Goal: Find specific page/section: Find specific page/section

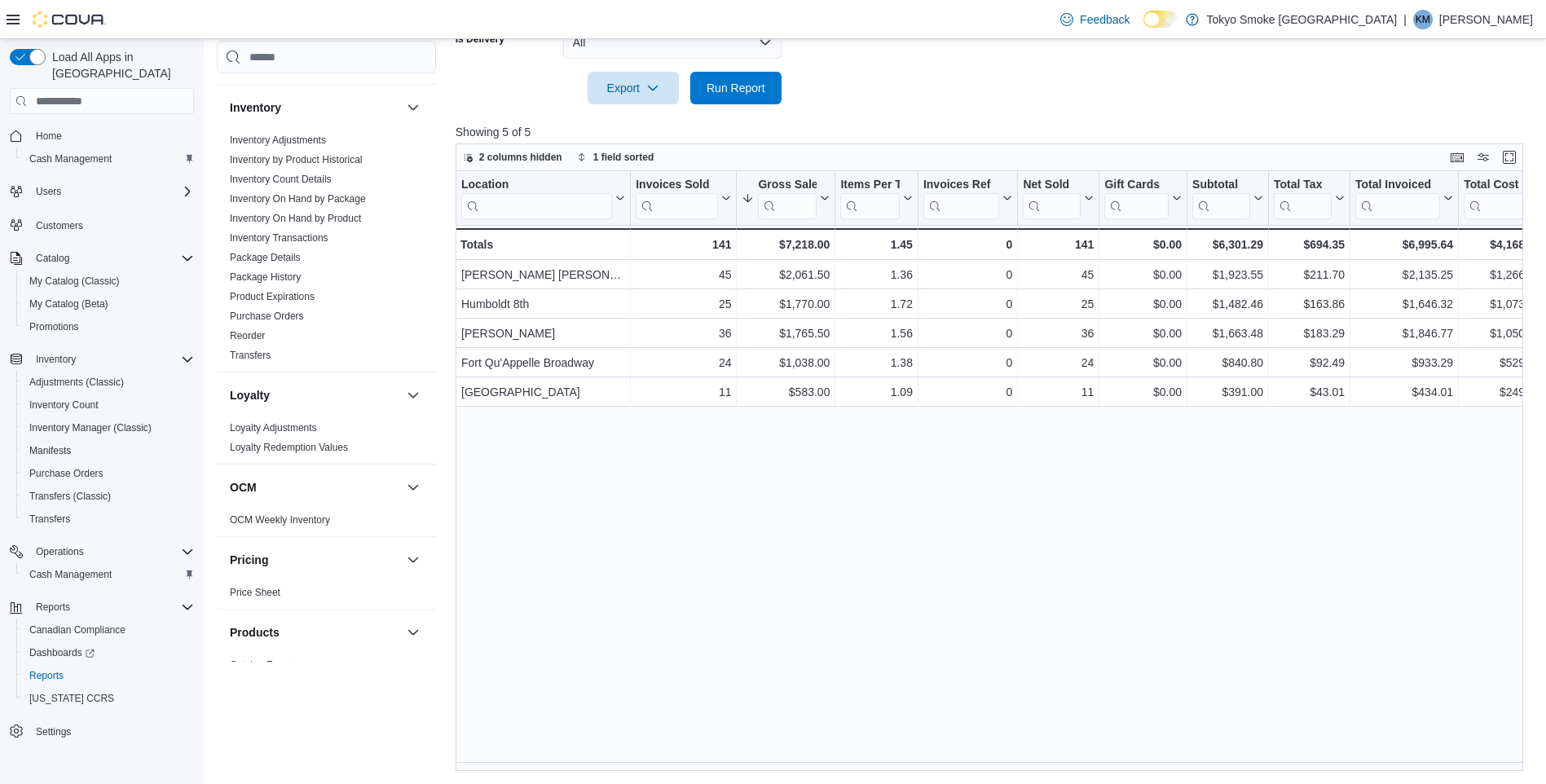
scroll to position [427, 0]
click at [278, 319] on link "Purchase Orders" at bounding box center [267, 317] width 74 height 11
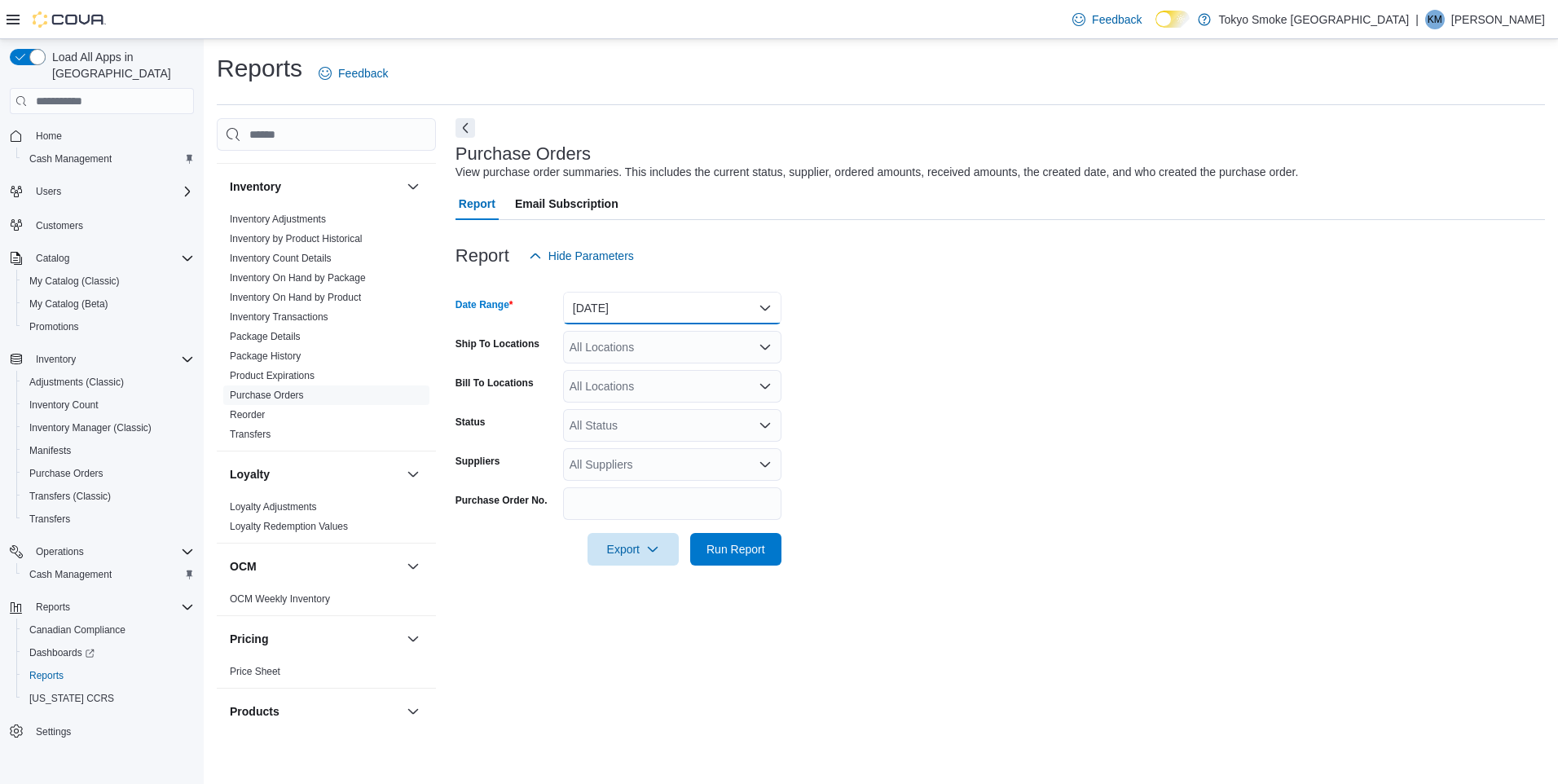
click at [694, 313] on button "Yesterday" at bounding box center [672, 307] width 219 height 33
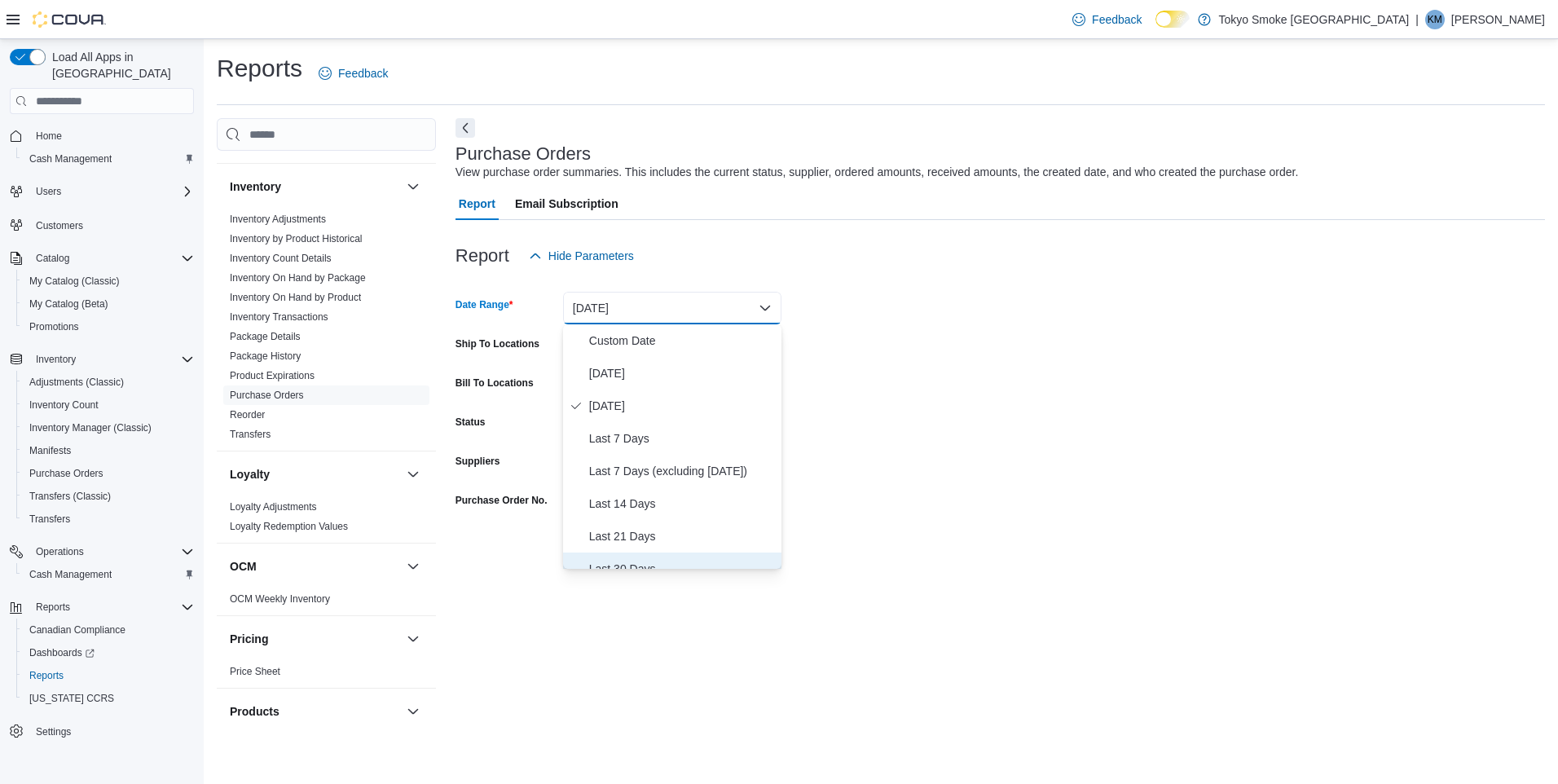
click at [615, 561] on span "Last 30 Days" at bounding box center [682, 568] width 186 height 19
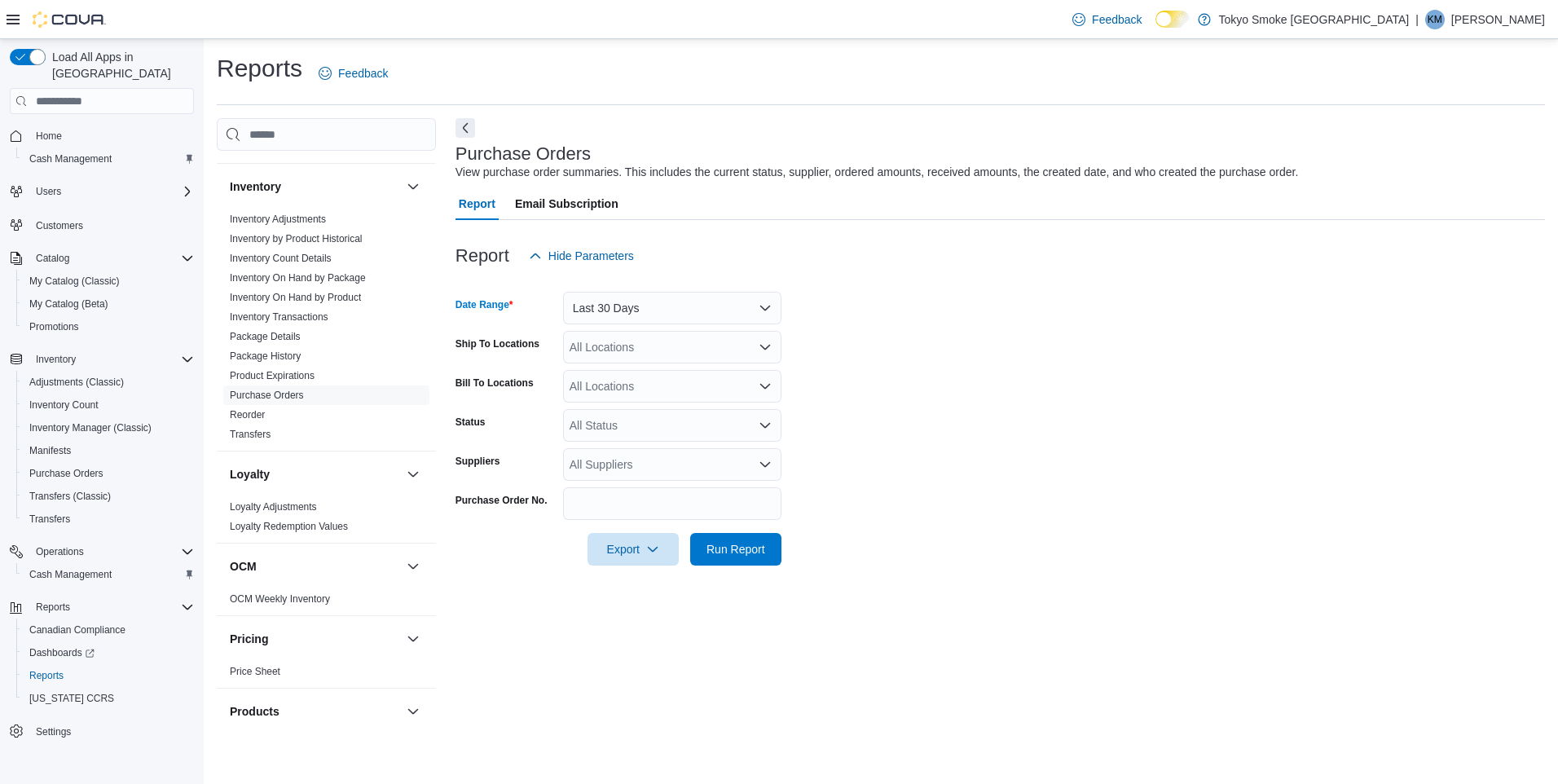
click at [668, 362] on div "All Locations" at bounding box center [672, 346] width 219 height 33
type input "****"
click at [674, 374] on span "Fort Qu'Appelle Broadway" at bounding box center [672, 374] width 133 height 16
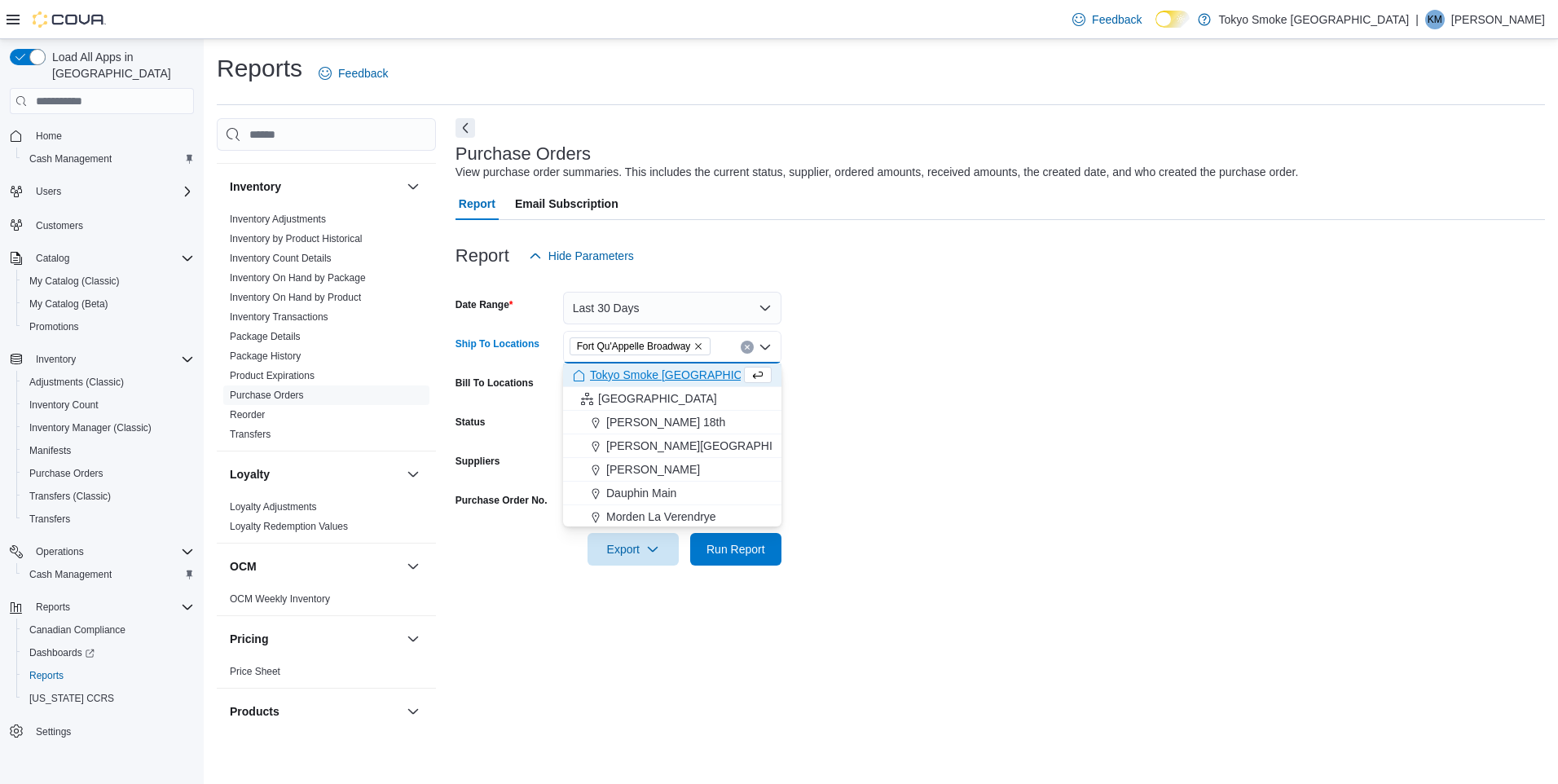
click at [1118, 409] on form "Date Range Last 30 Days Ship To Locations Fort Qu'Appelle Broadway Combo box. S…" at bounding box center [1000, 418] width 1089 height 293
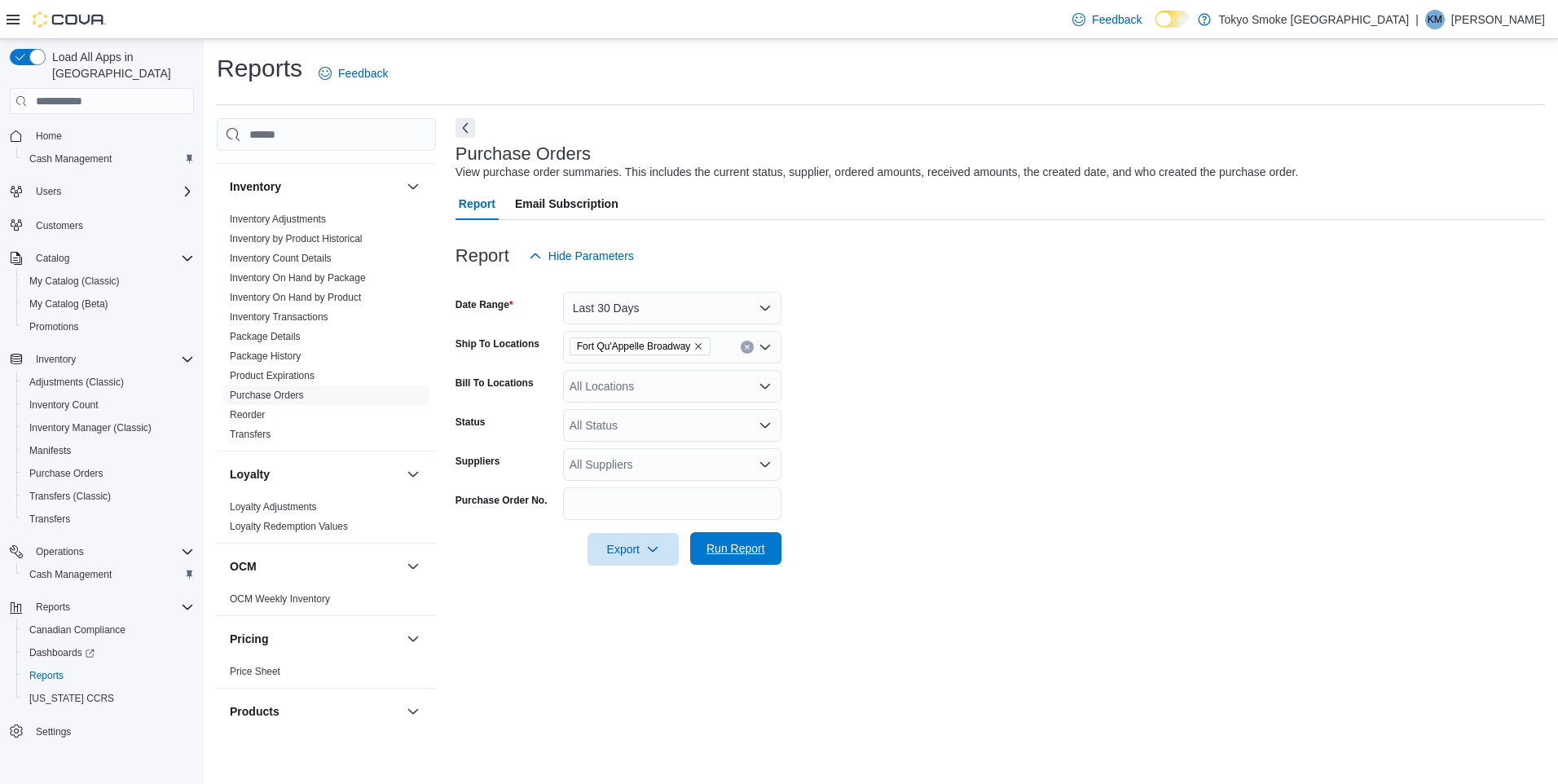
click at [717, 558] on span "Run Report" at bounding box center [735, 548] width 71 height 33
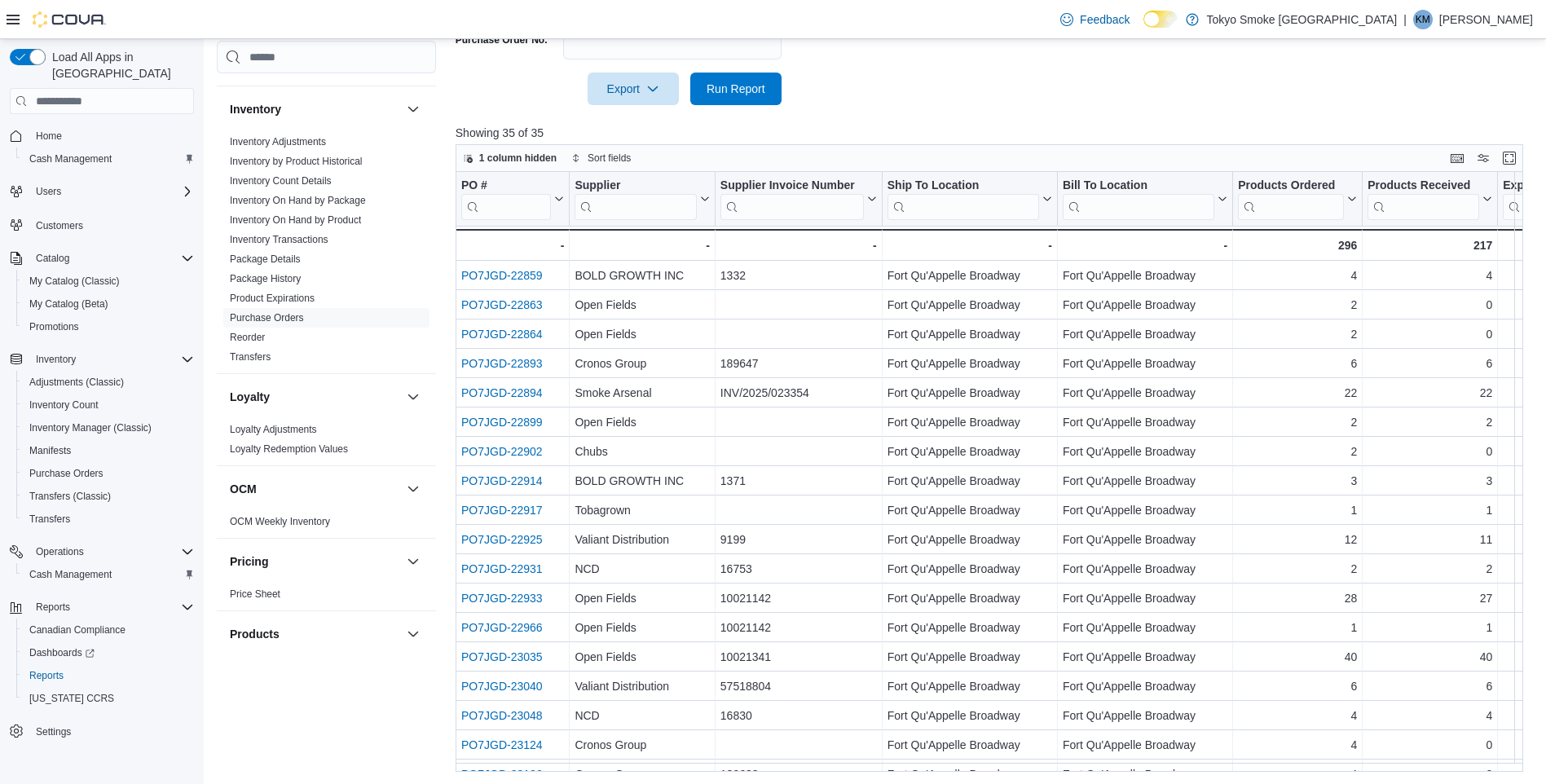
scroll to position [461, 0]
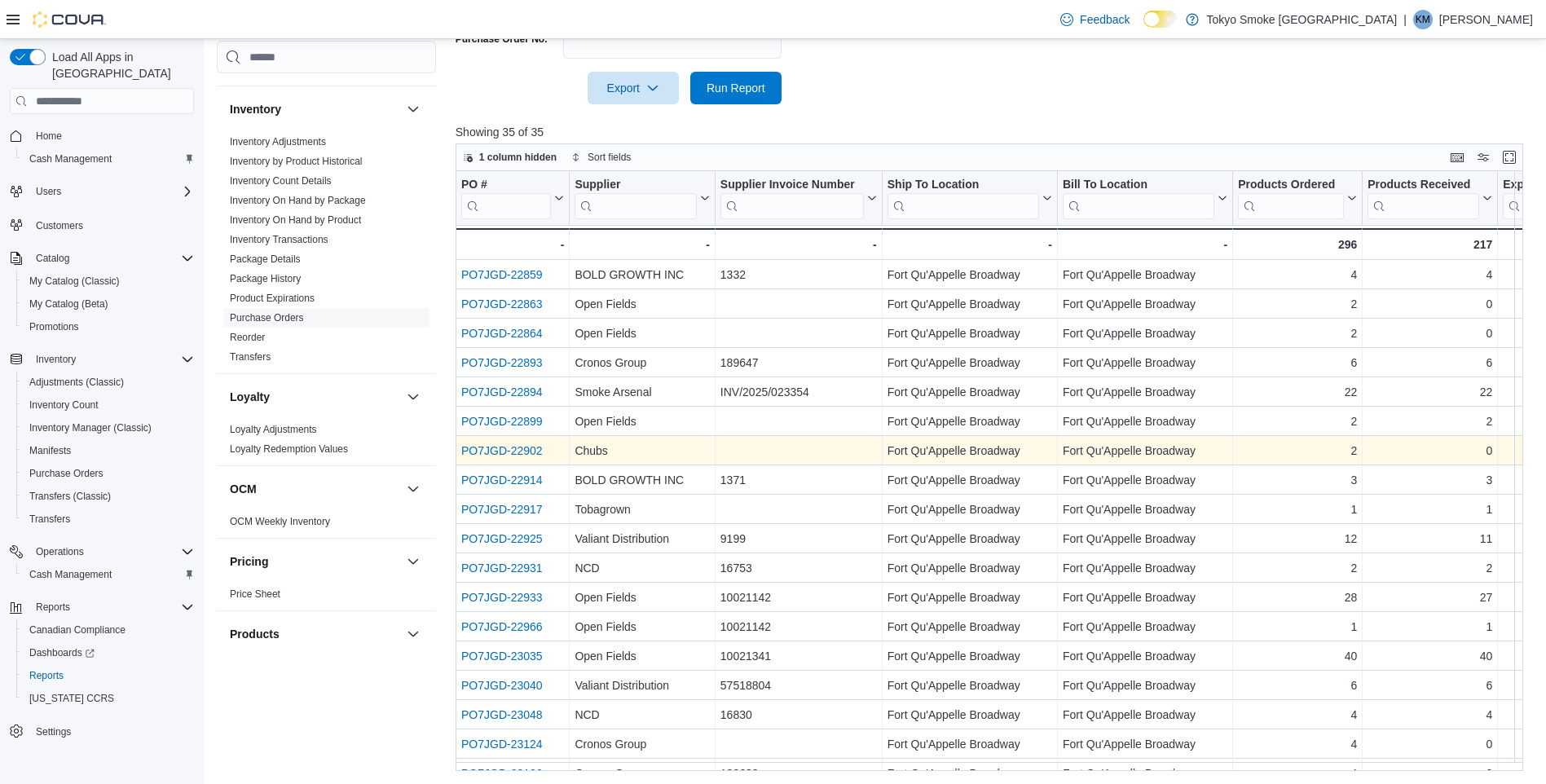
click at [531, 453] on link "PO7JGD-22902" at bounding box center [502, 450] width 81 height 13
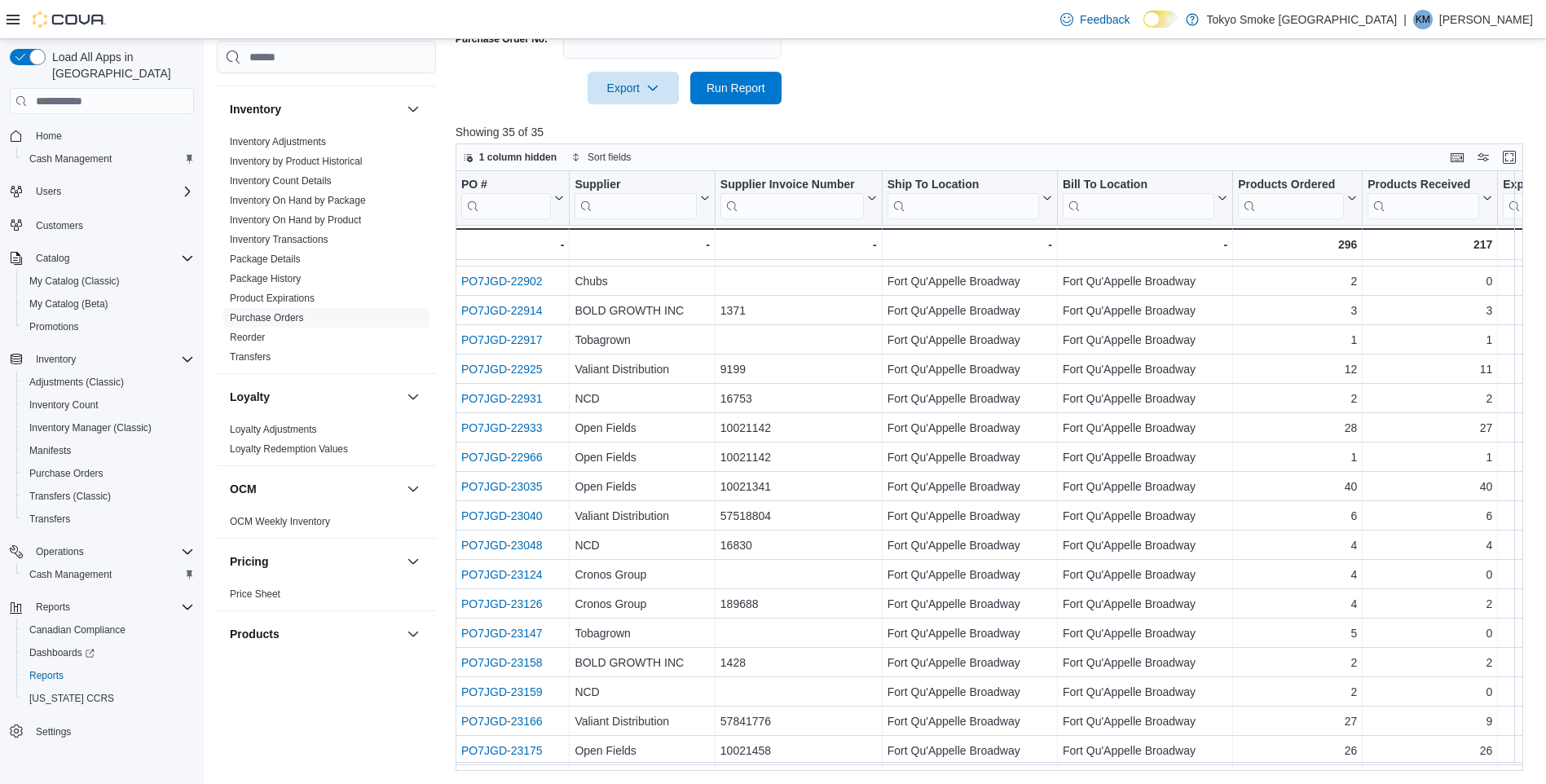
scroll to position [183, 0]
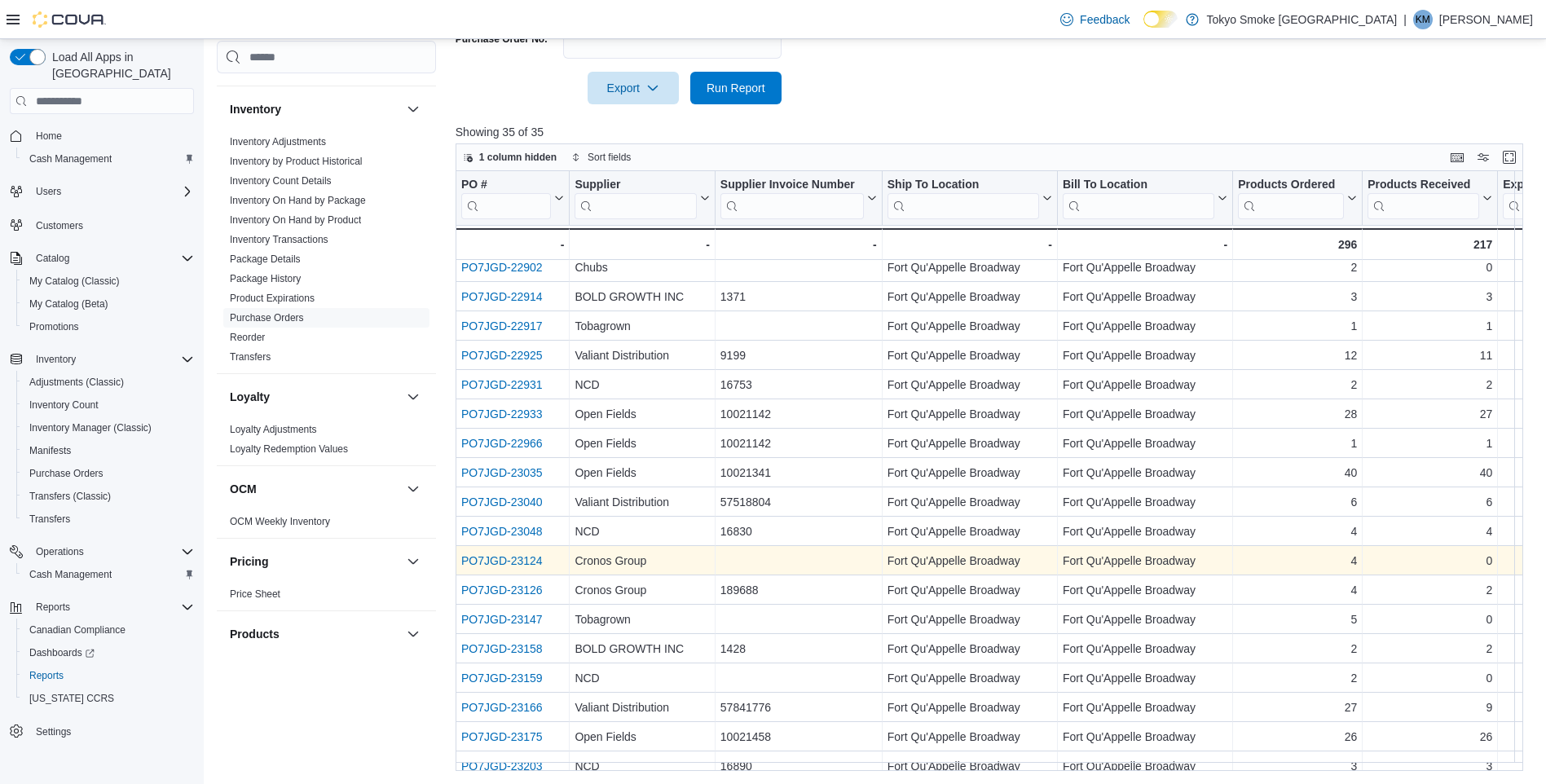
click at [517, 558] on link "PO7JGD-23124" at bounding box center [502, 560] width 81 height 13
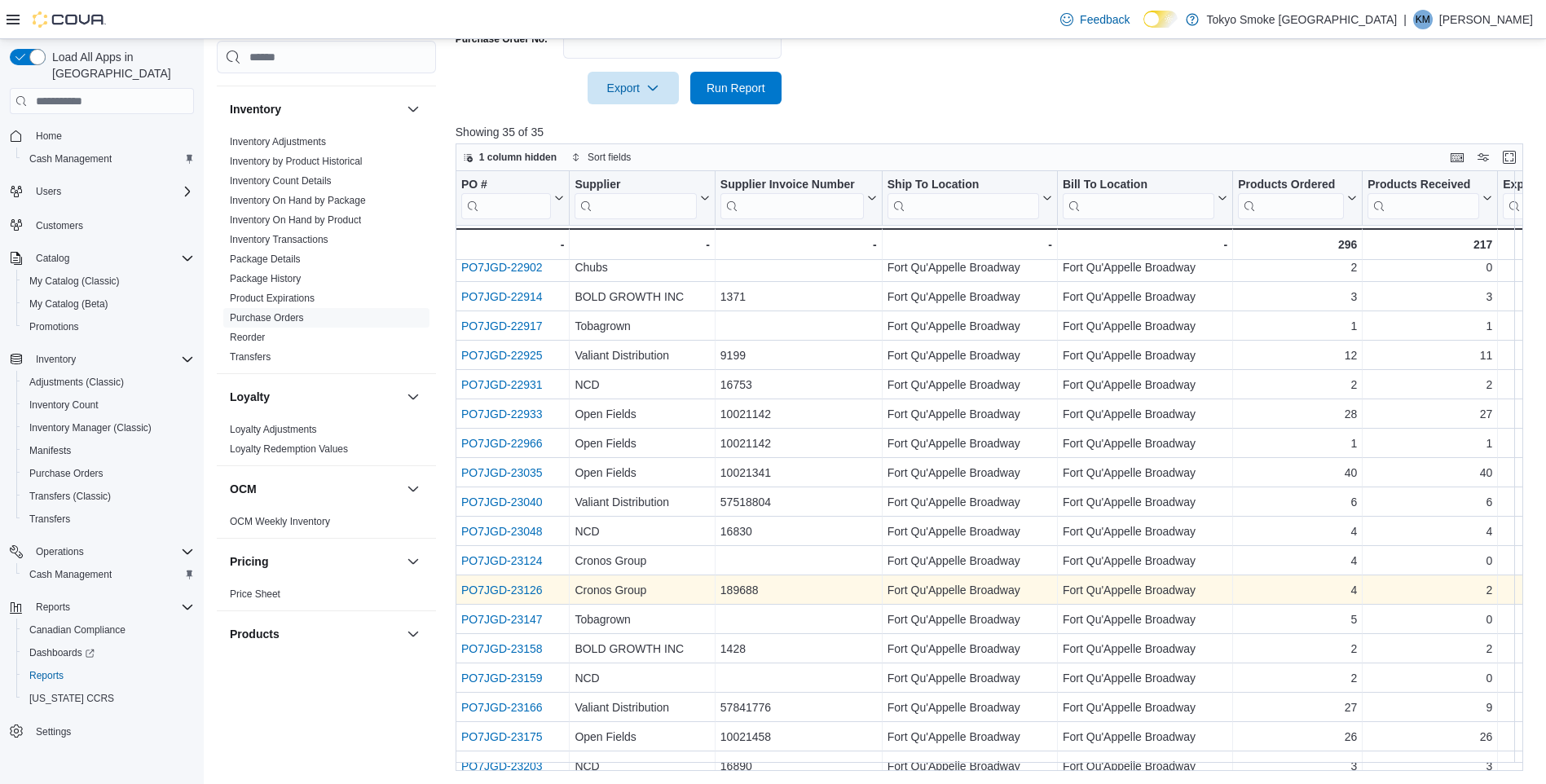
click at [509, 593] on link "PO7JGD-23126" at bounding box center [502, 589] width 81 height 13
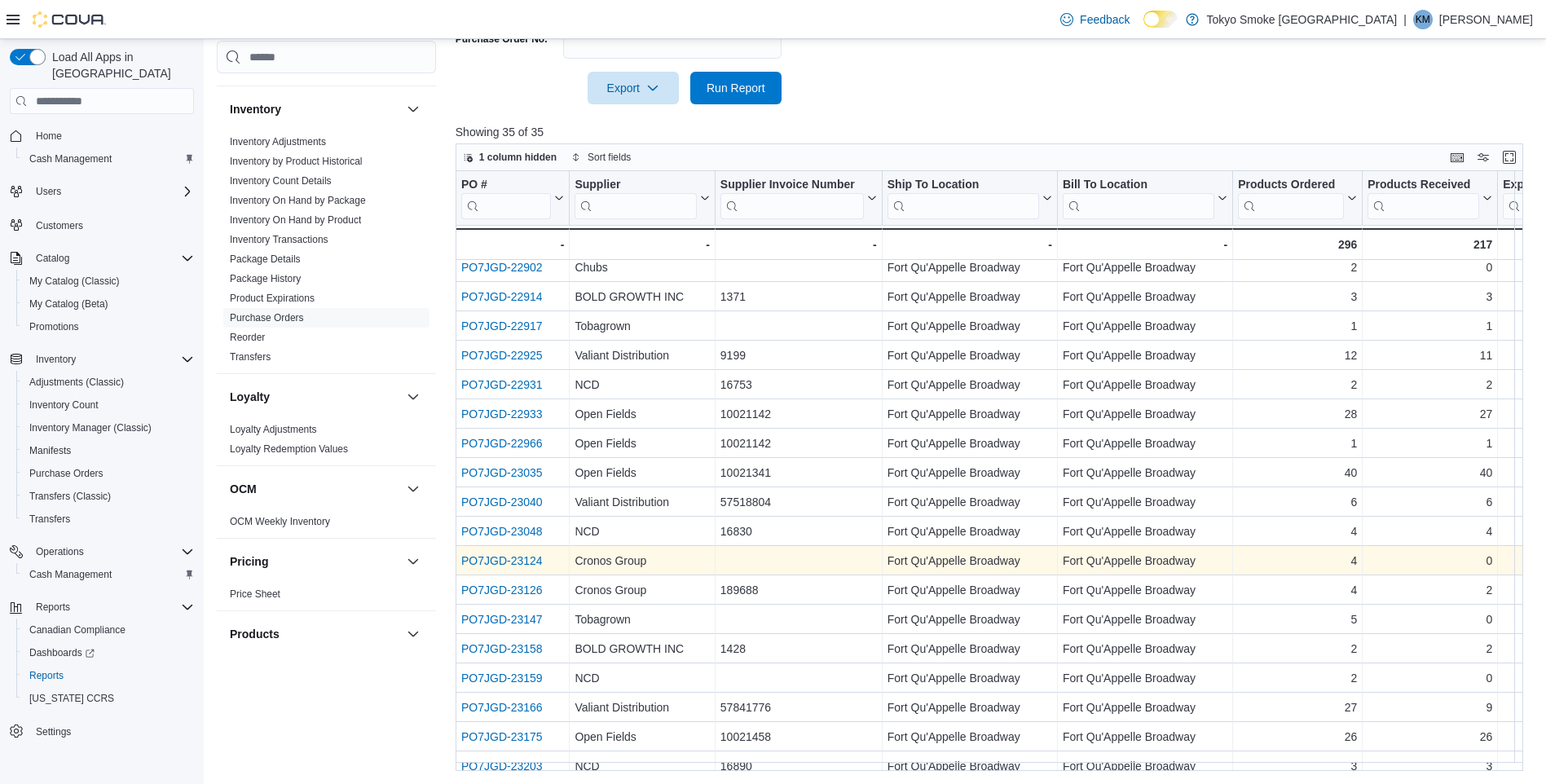
click at [524, 563] on link "PO7JGD-23124" at bounding box center [502, 560] width 81 height 13
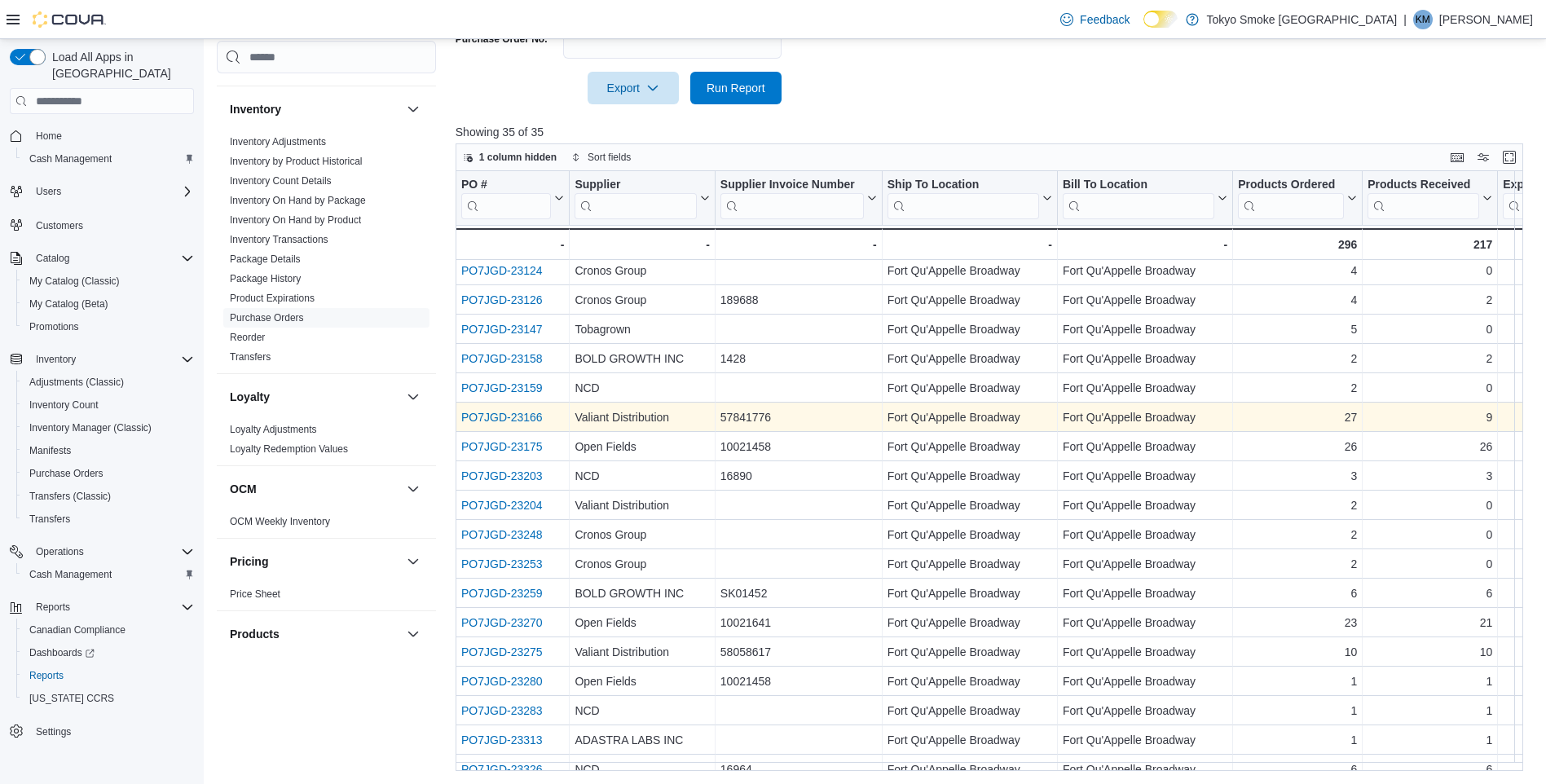
scroll to position [524, 0]
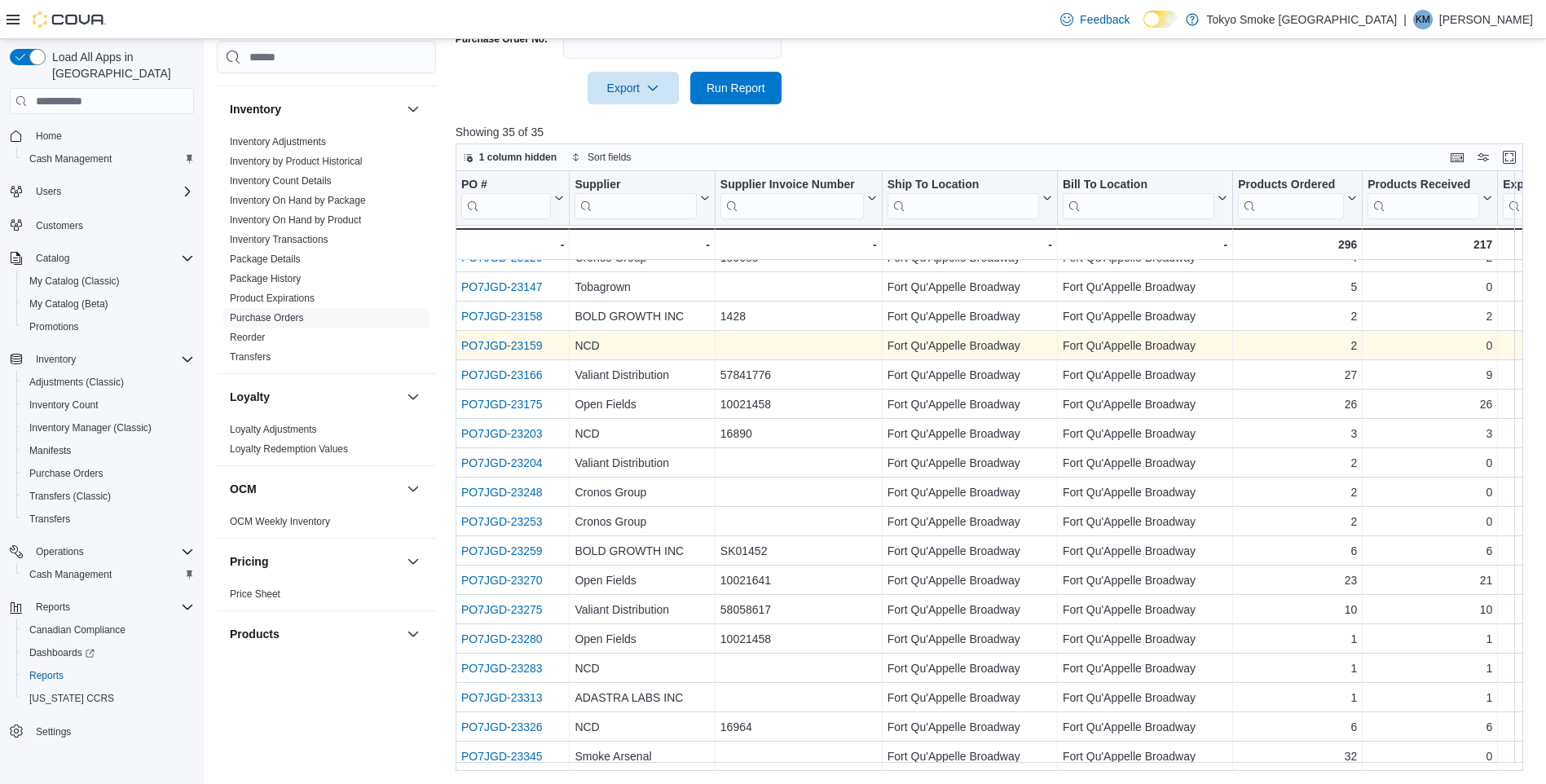
click at [517, 339] on link "PO7JGD-23159" at bounding box center [502, 345] width 81 height 13
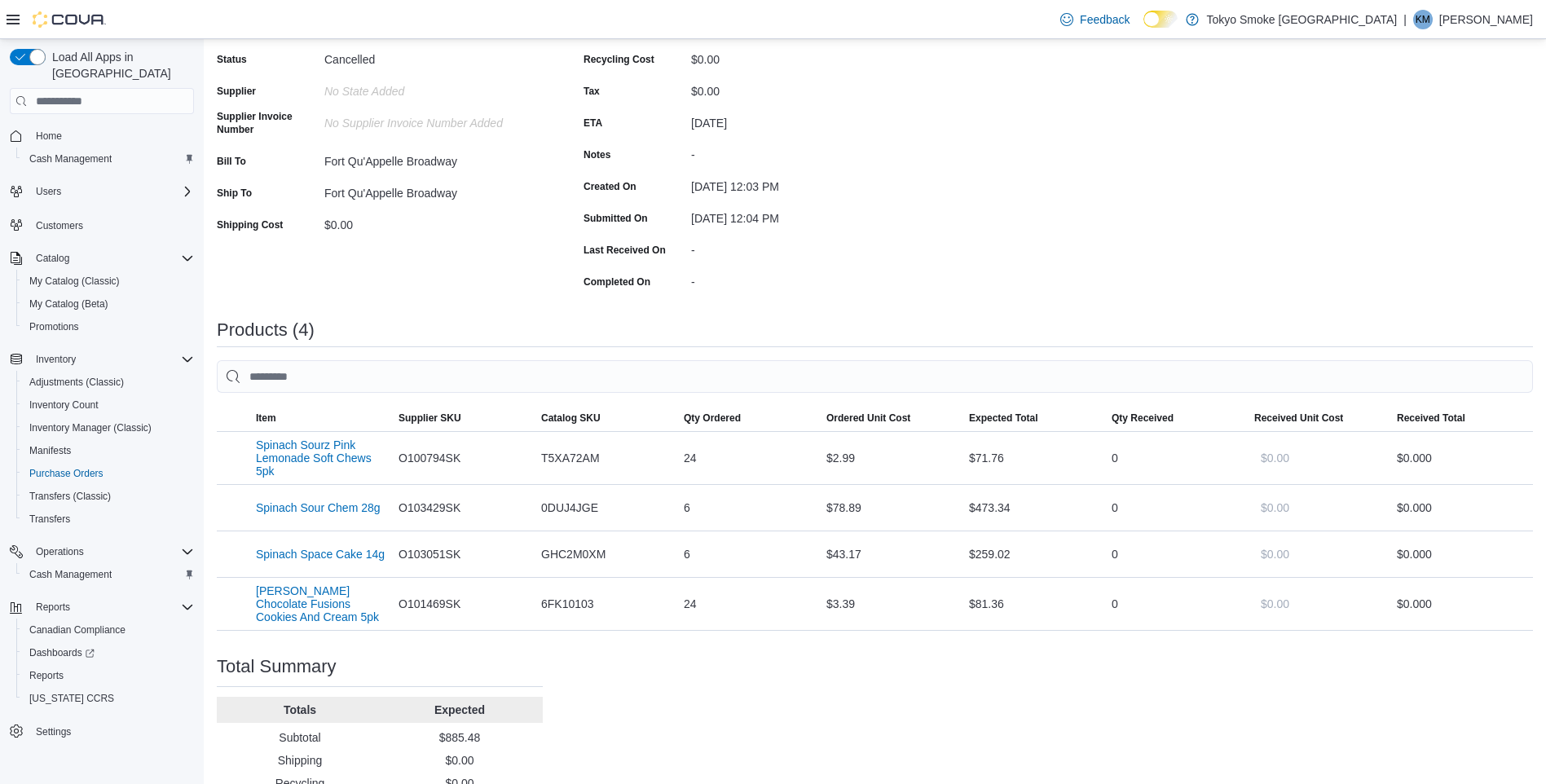
scroll to position [224, 0]
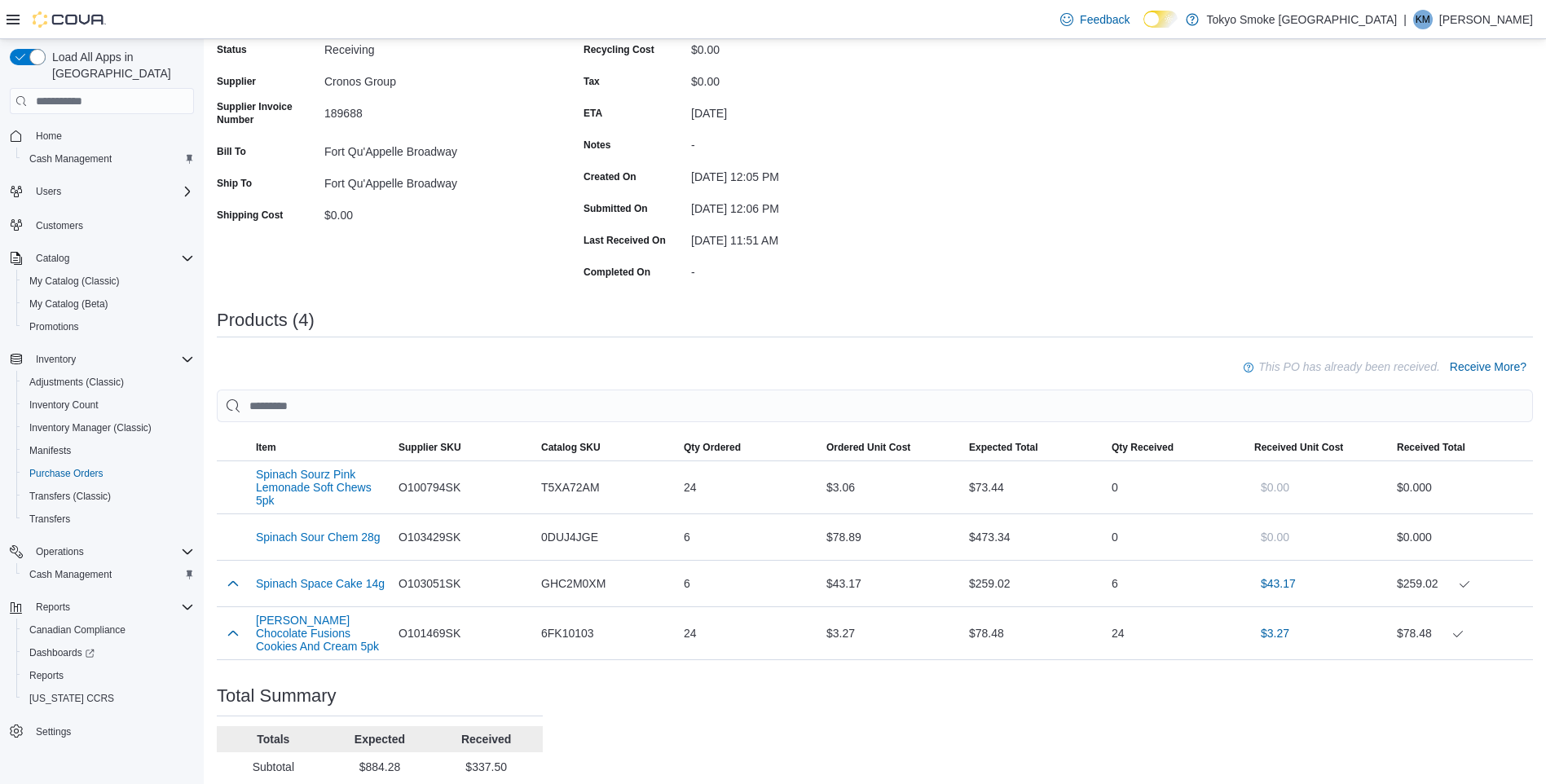
scroll to position [265, 0]
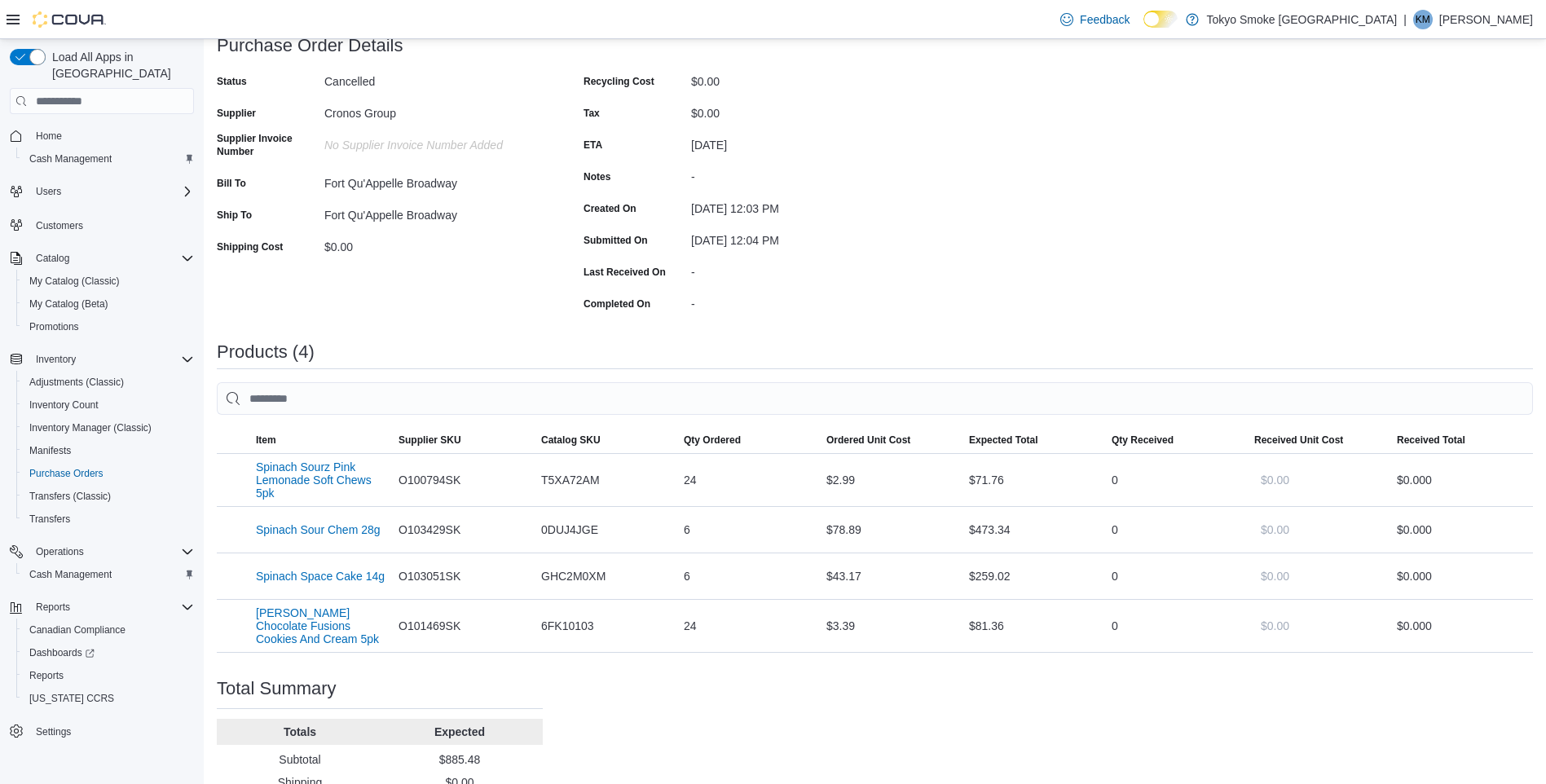
scroll to position [203, 0]
